Goal: Information Seeking & Learning: Learn about a topic

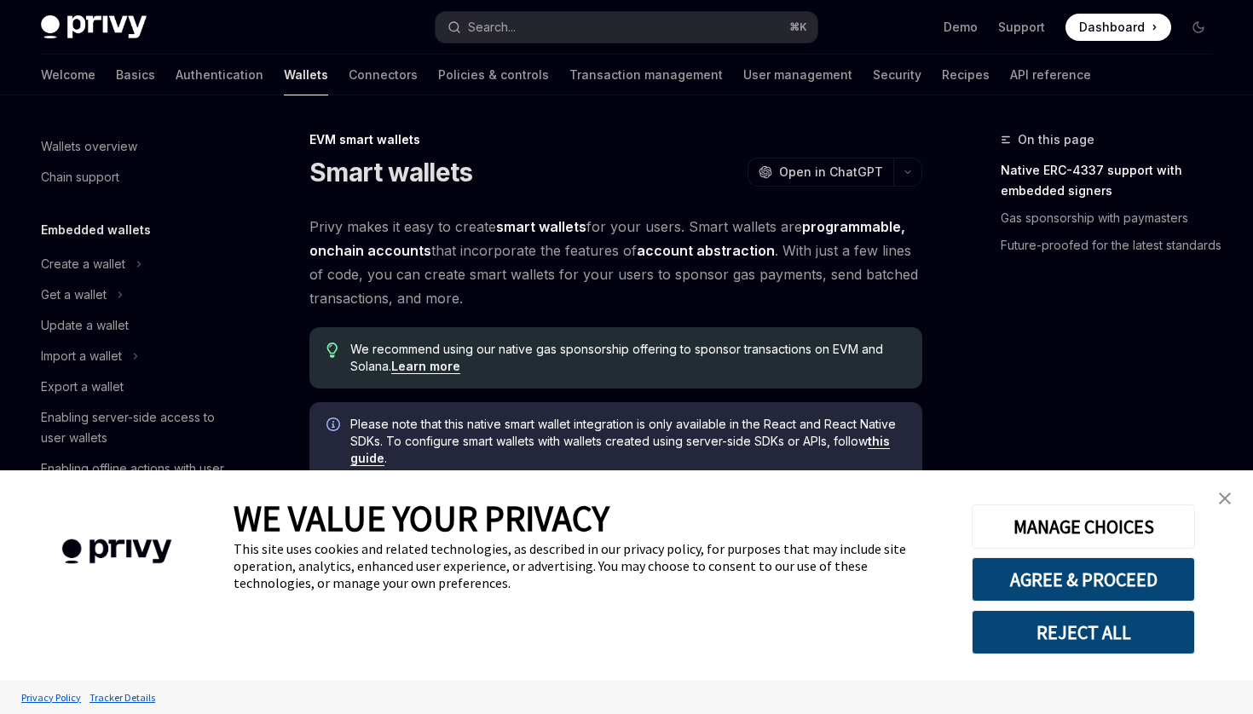
scroll to position [325, 0]
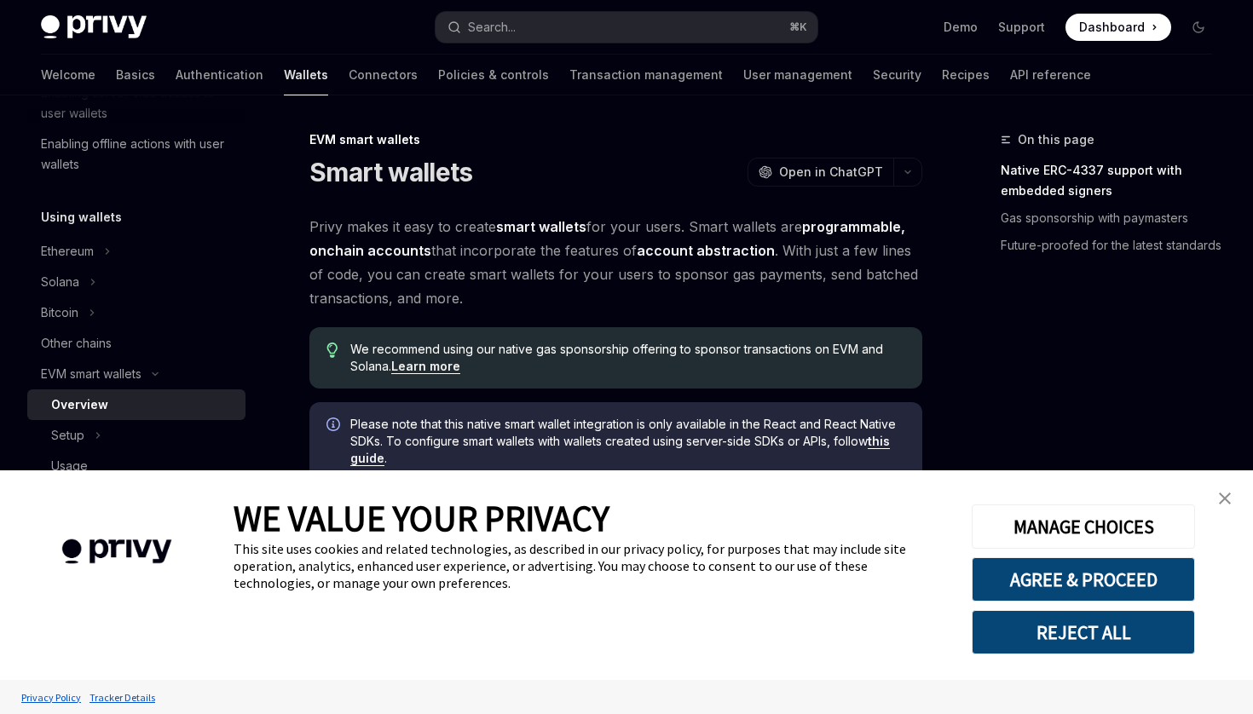
click at [1115, 646] on button "REJECT ALL" at bounding box center [1082, 632] width 223 height 44
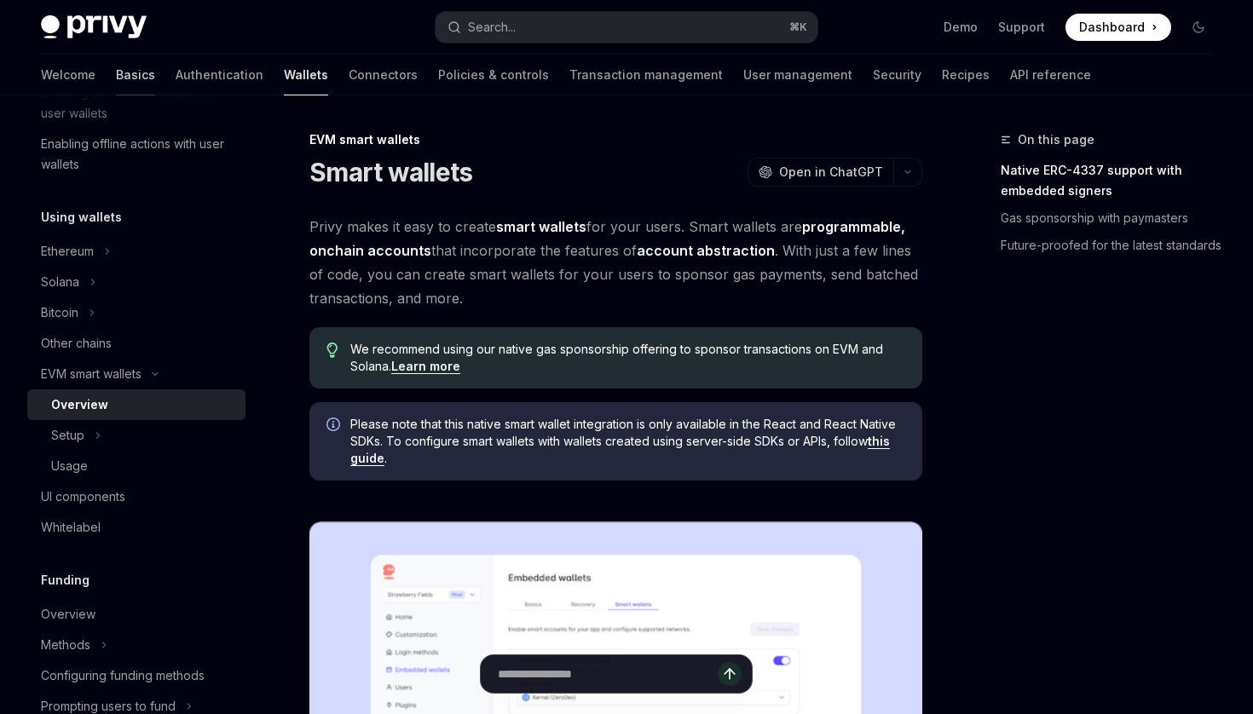
click at [116, 72] on link "Basics" at bounding box center [135, 75] width 39 height 41
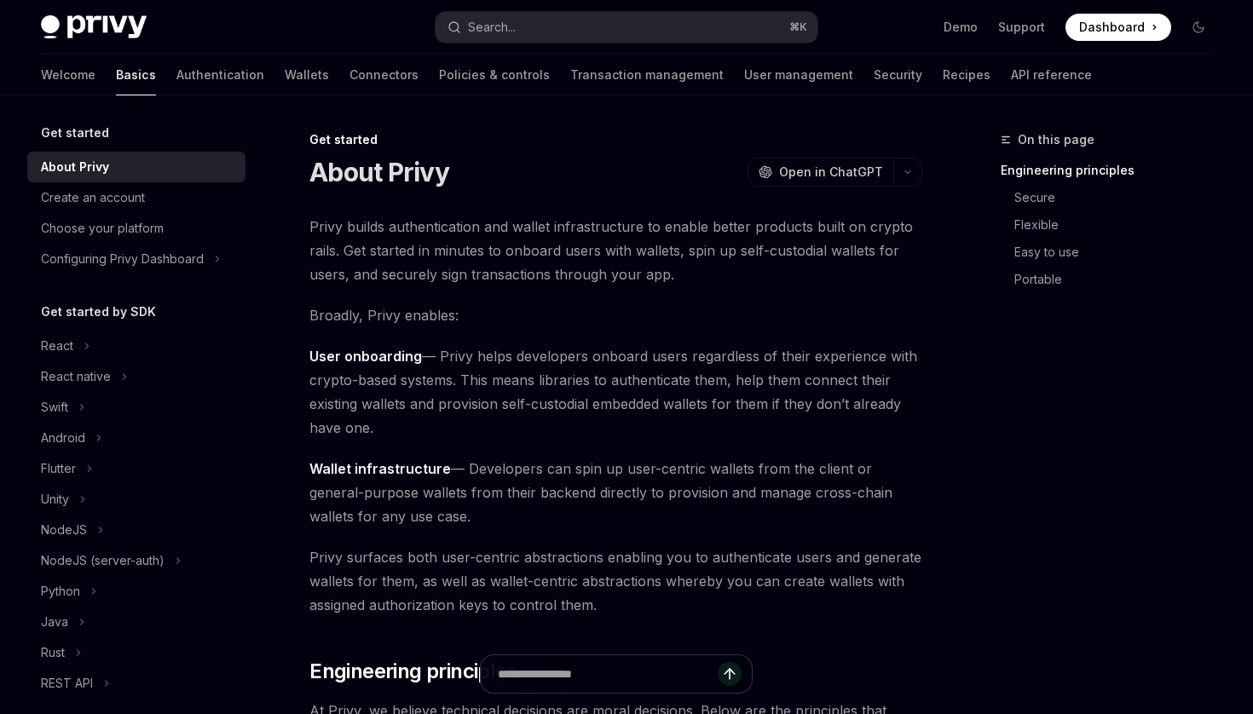
click at [107, 20] on img at bounding box center [94, 27] width 106 height 24
type textarea "*"
